Goal: Task Accomplishment & Management: Use online tool/utility

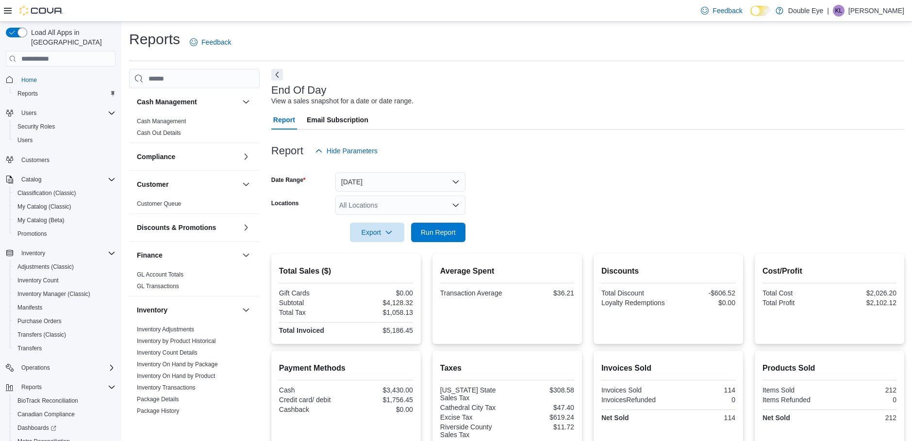
scroll to position [118, 0]
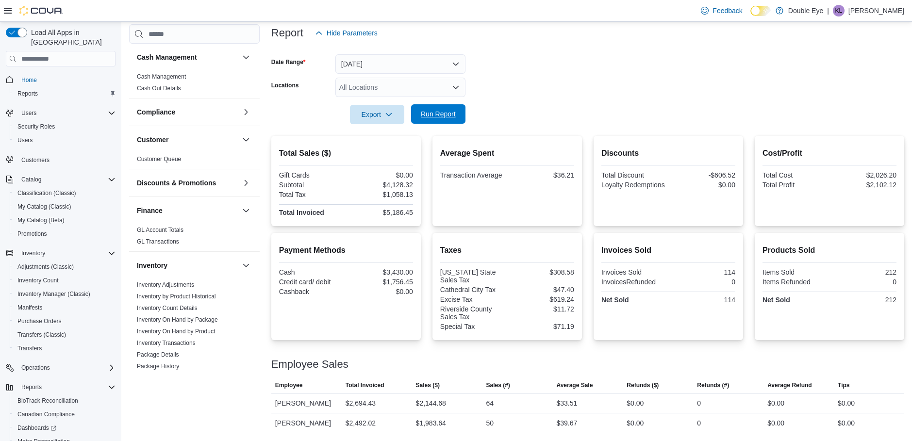
click at [431, 121] on span "Run Report" at bounding box center [438, 113] width 43 height 19
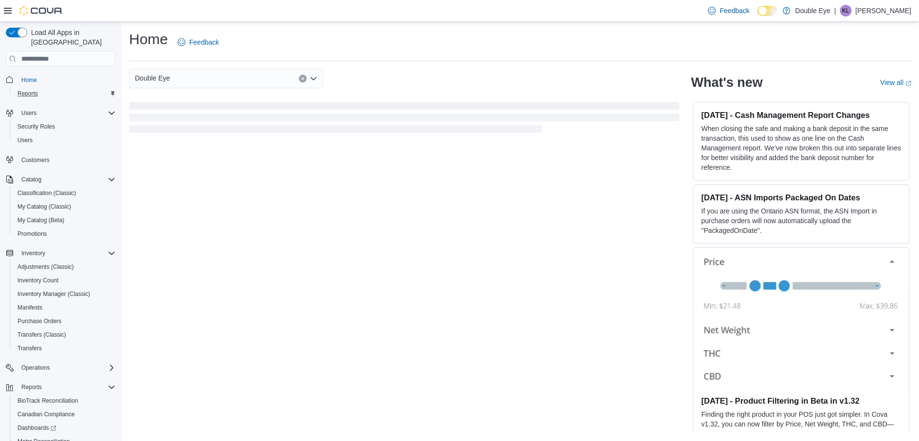
click at [48, 88] on div "Reports" at bounding box center [65, 94] width 102 height 12
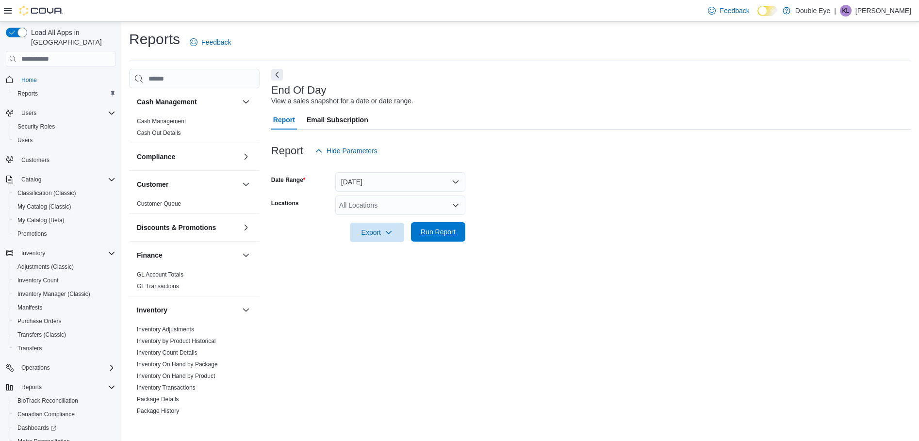
click at [438, 230] on span "Run Report" at bounding box center [438, 232] width 35 height 10
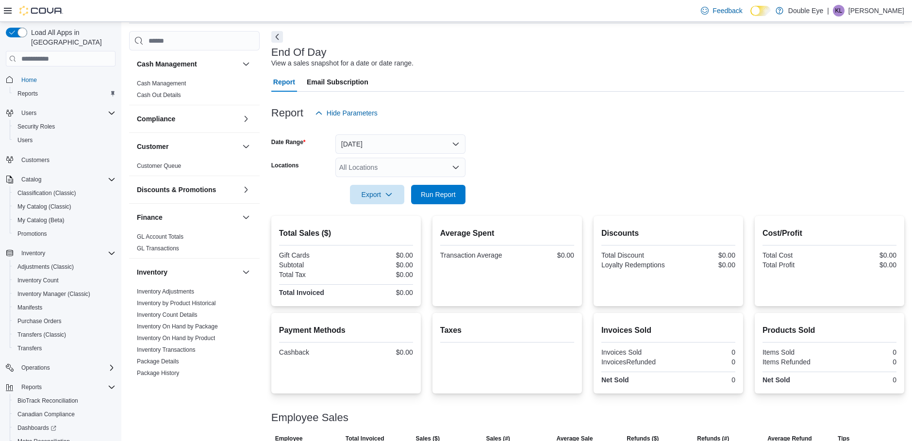
scroll to position [71, 0]
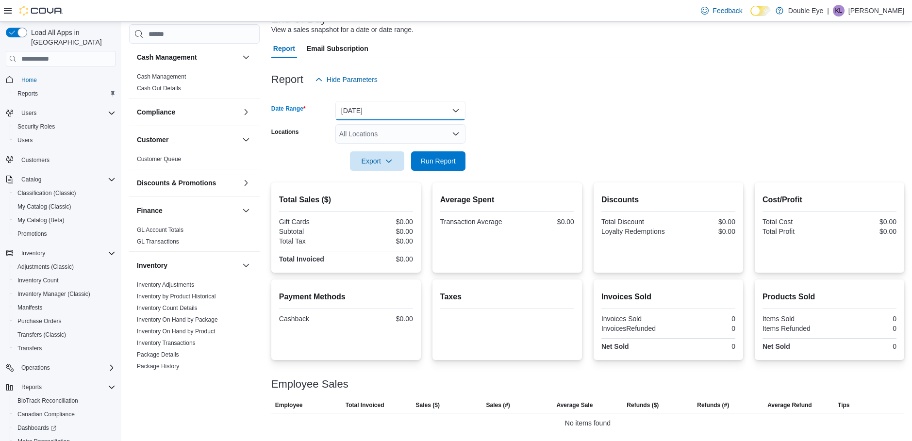
drag, startPoint x: 460, startPoint y: 110, endPoint x: 459, endPoint y: 116, distance: 5.5
click at [460, 113] on button "[DATE]" at bounding box center [400, 110] width 130 height 19
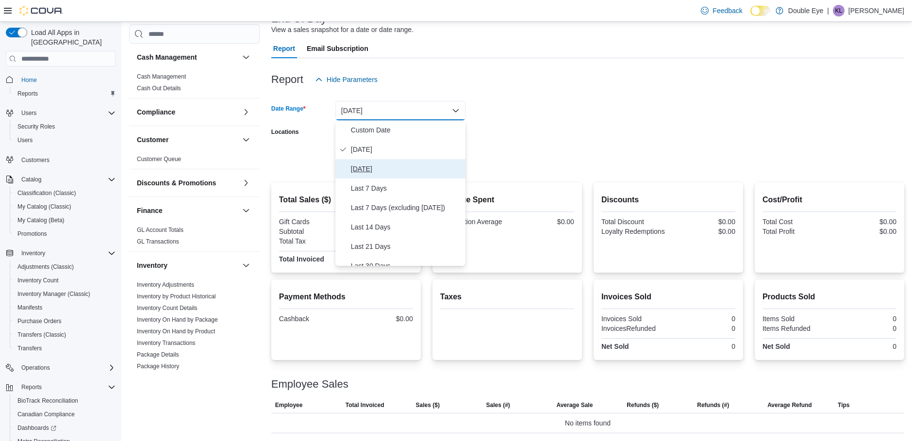
click at [381, 172] on span "[DATE]" at bounding box center [406, 169] width 111 height 12
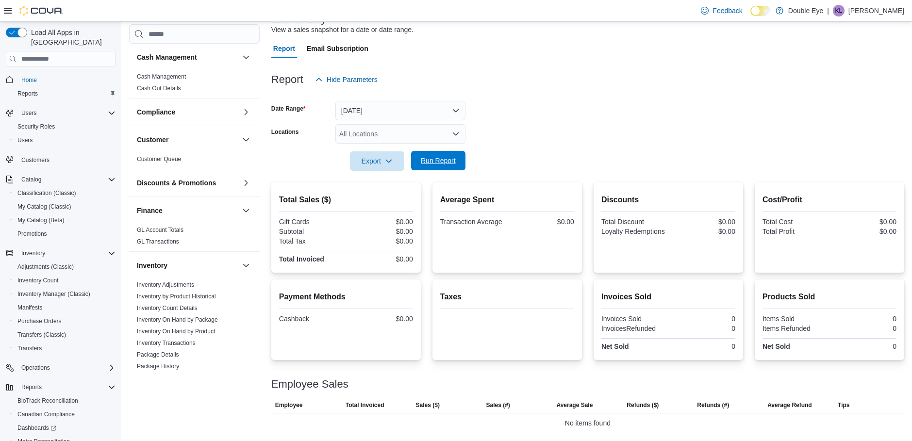
click at [446, 165] on span "Run Report" at bounding box center [438, 161] width 35 height 10
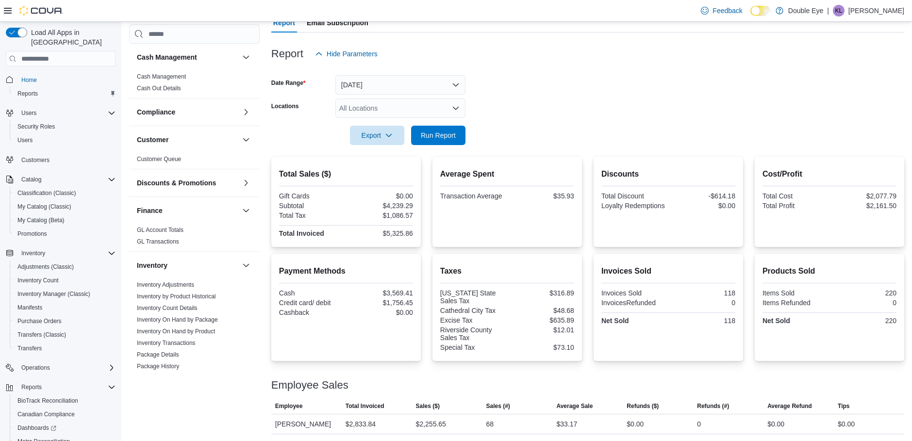
scroll to position [118, 0]
